Goal: Transaction & Acquisition: Purchase product/service

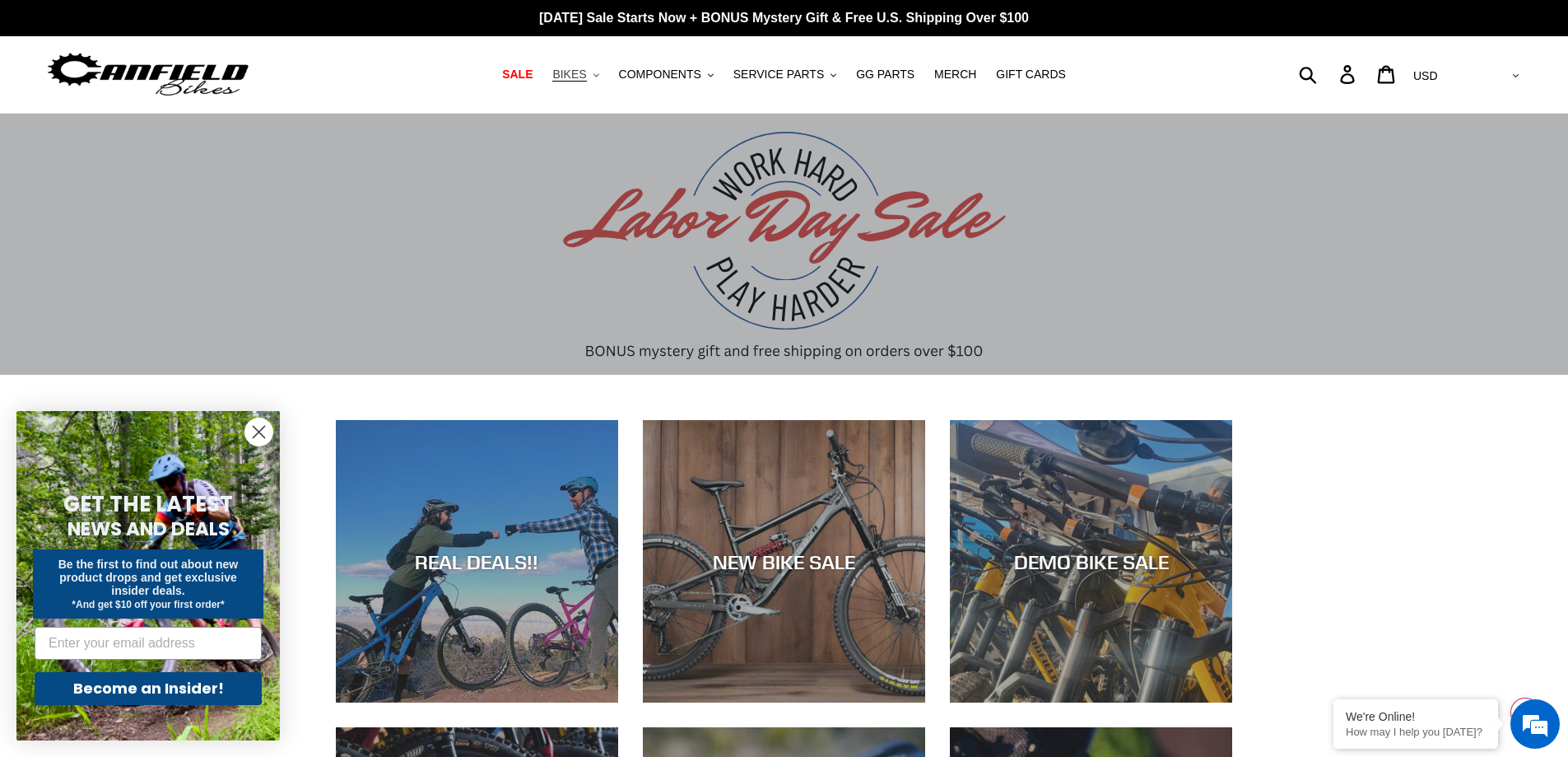
click at [605, 74] on button "BIKES .cls-1{fill:#231f20}" at bounding box center [576, 74] width 62 height 22
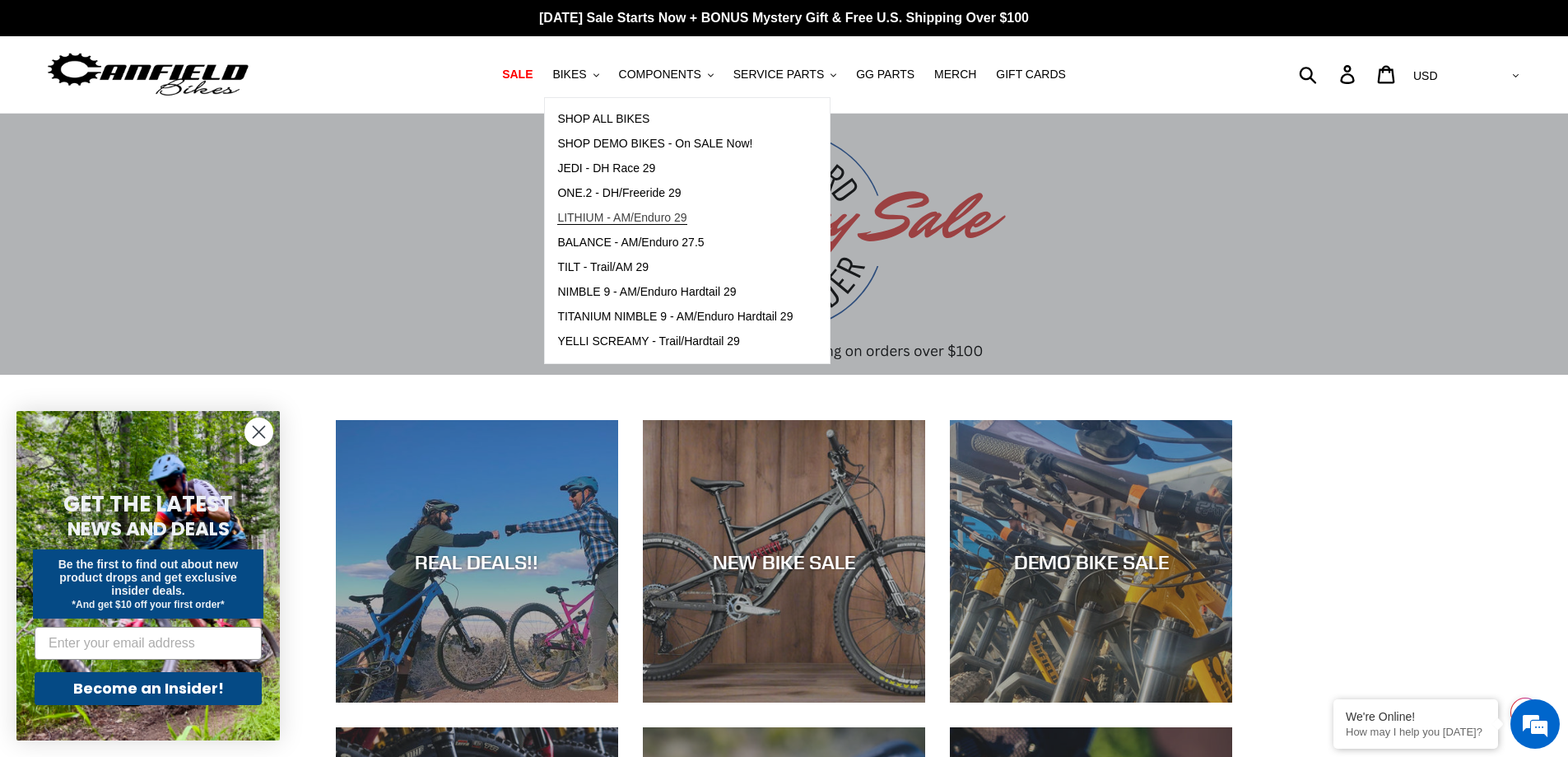
click at [619, 213] on span "LITHIUM - AM/Enduro 29" at bounding box center [622, 218] width 130 height 14
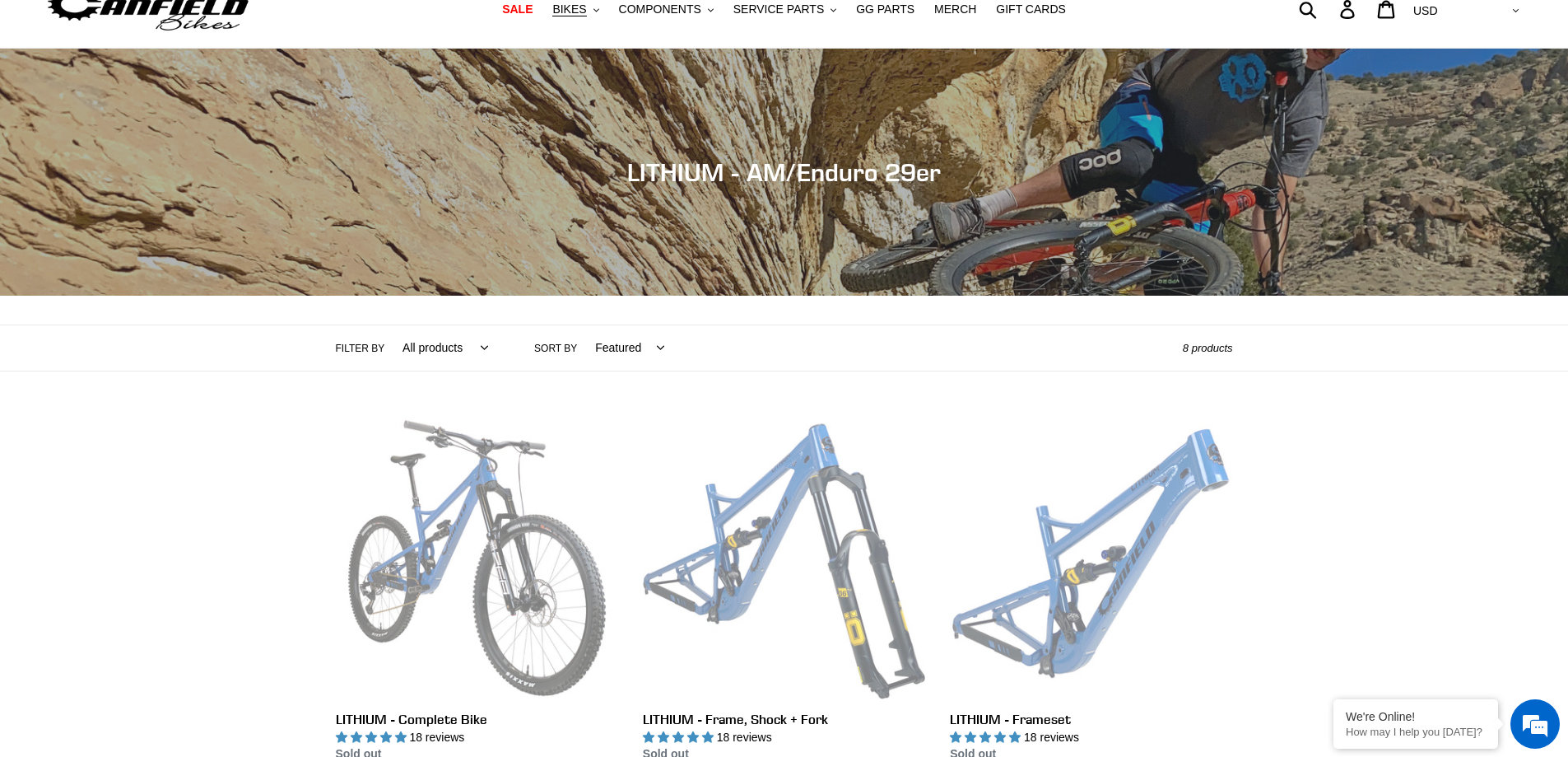
scroll to position [247, 0]
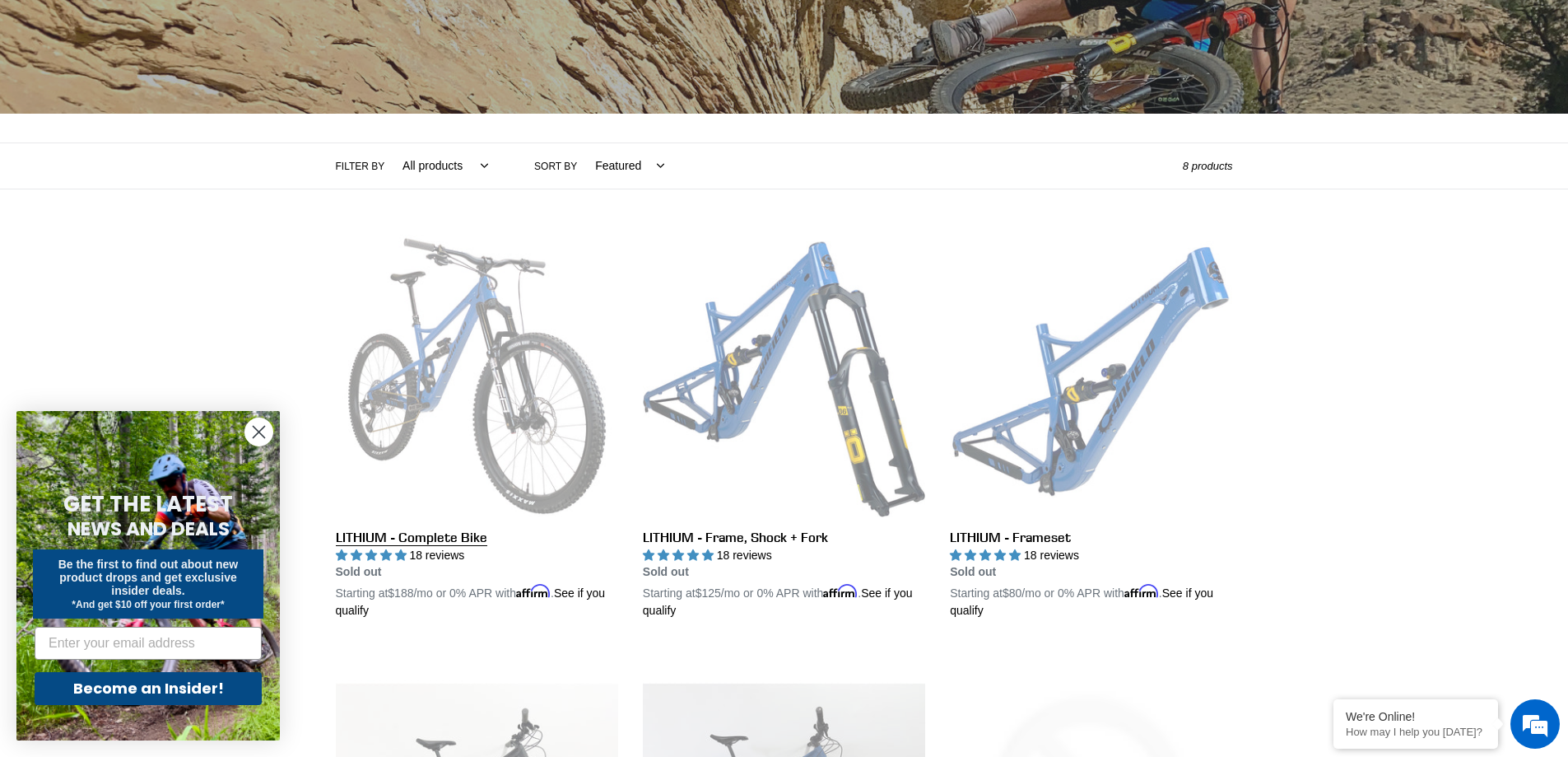
click at [457, 366] on link "LITHIUM - Complete Bike" at bounding box center [477, 427] width 283 height 386
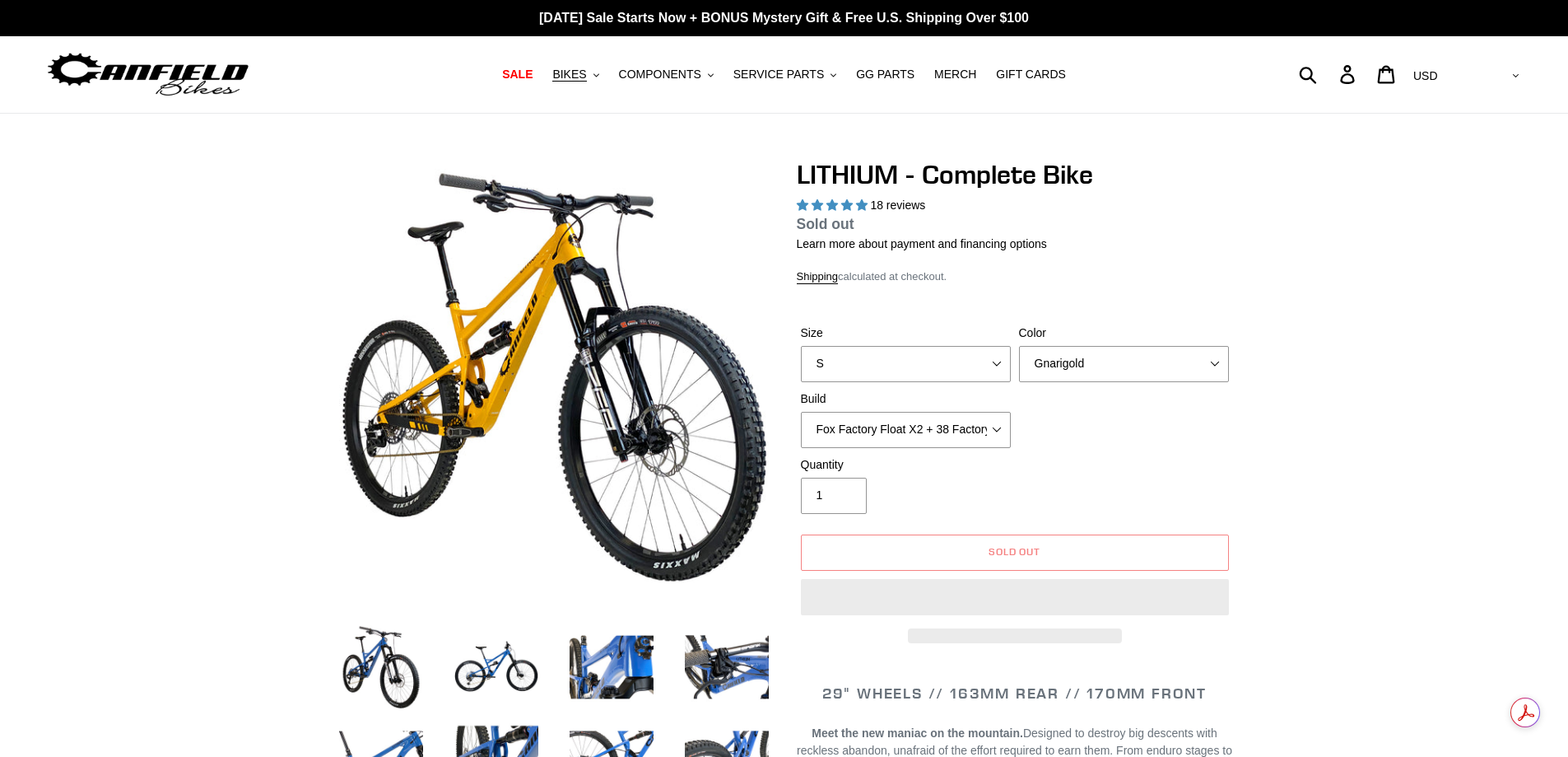
select select "highest-rating"
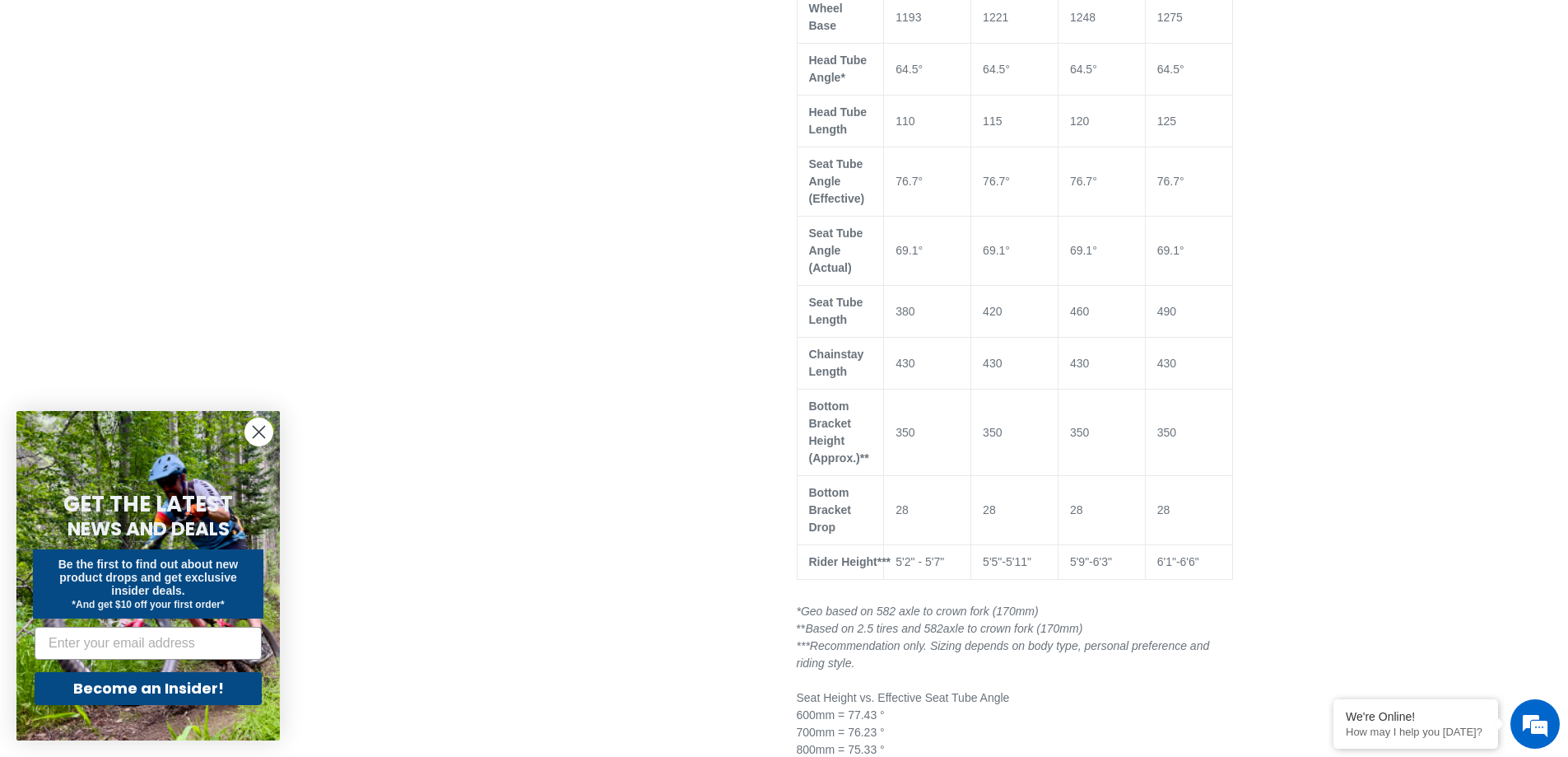
scroll to position [1729, 0]
